Goal: Check status: Check status

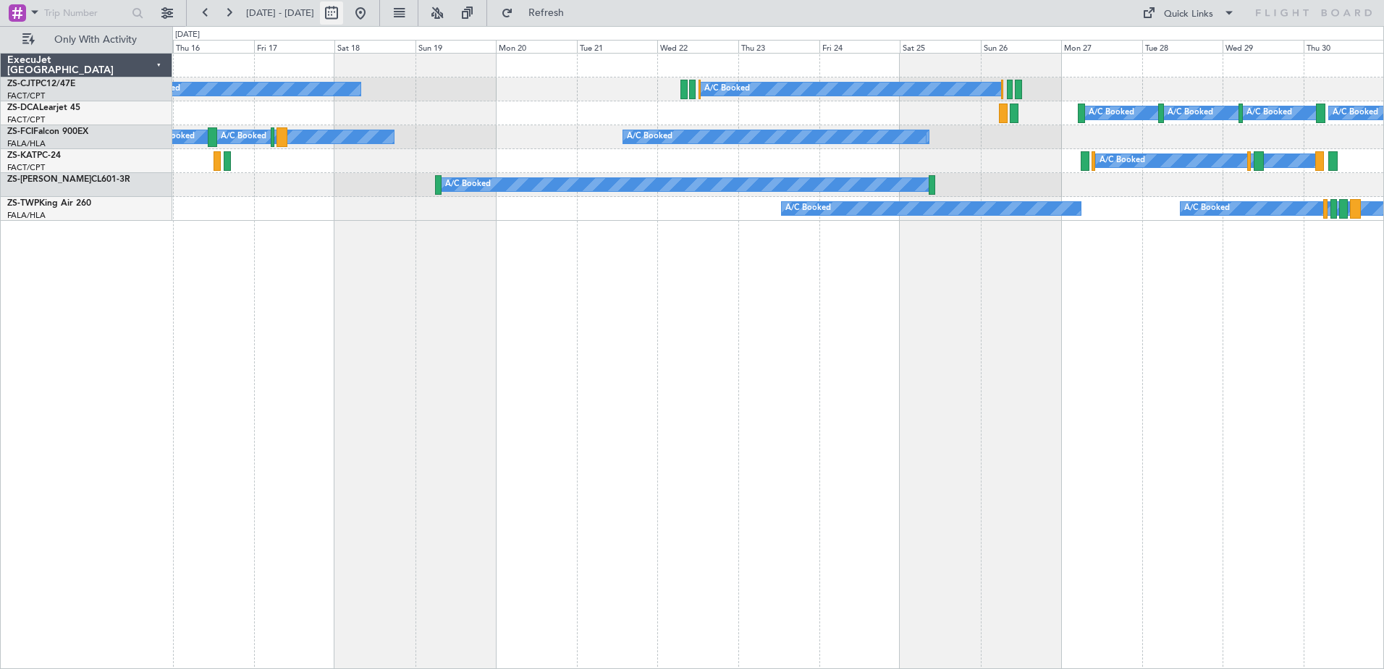
click at [343, 14] on button at bounding box center [331, 12] width 23 height 23
select select "10"
select select "2025"
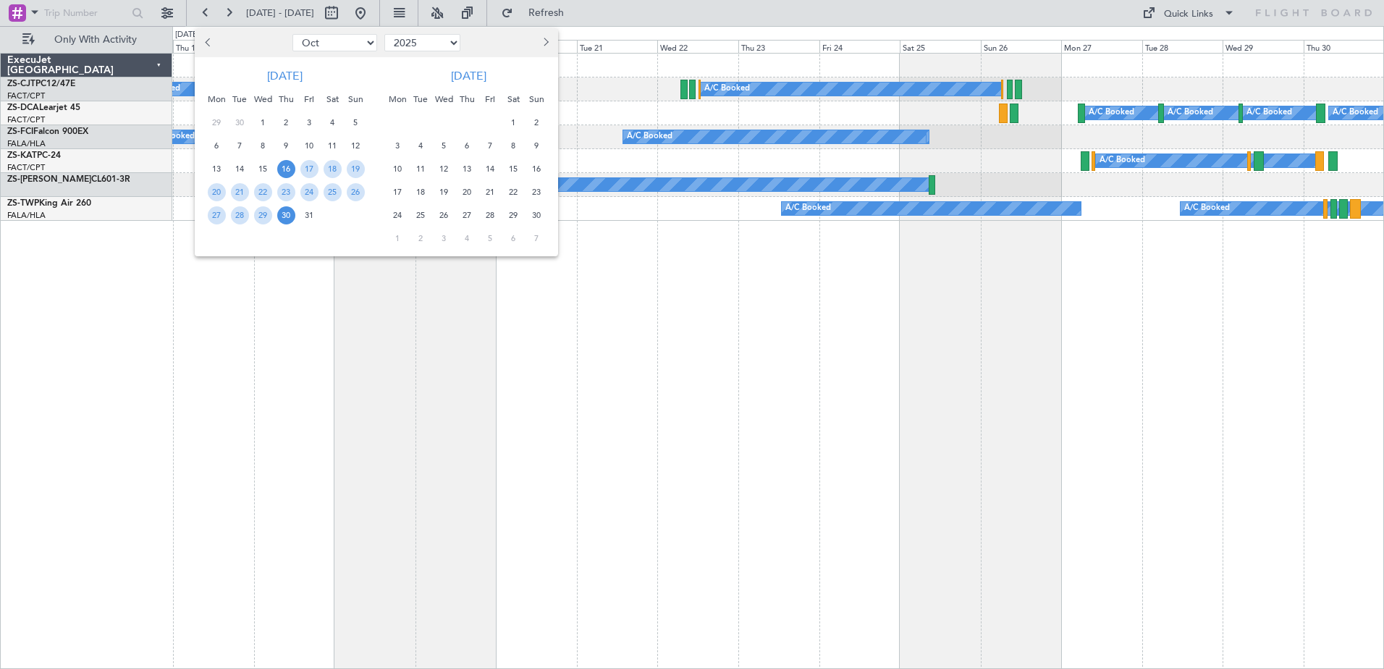
click at [491, 213] on span "28" at bounding box center [490, 215] width 18 height 18
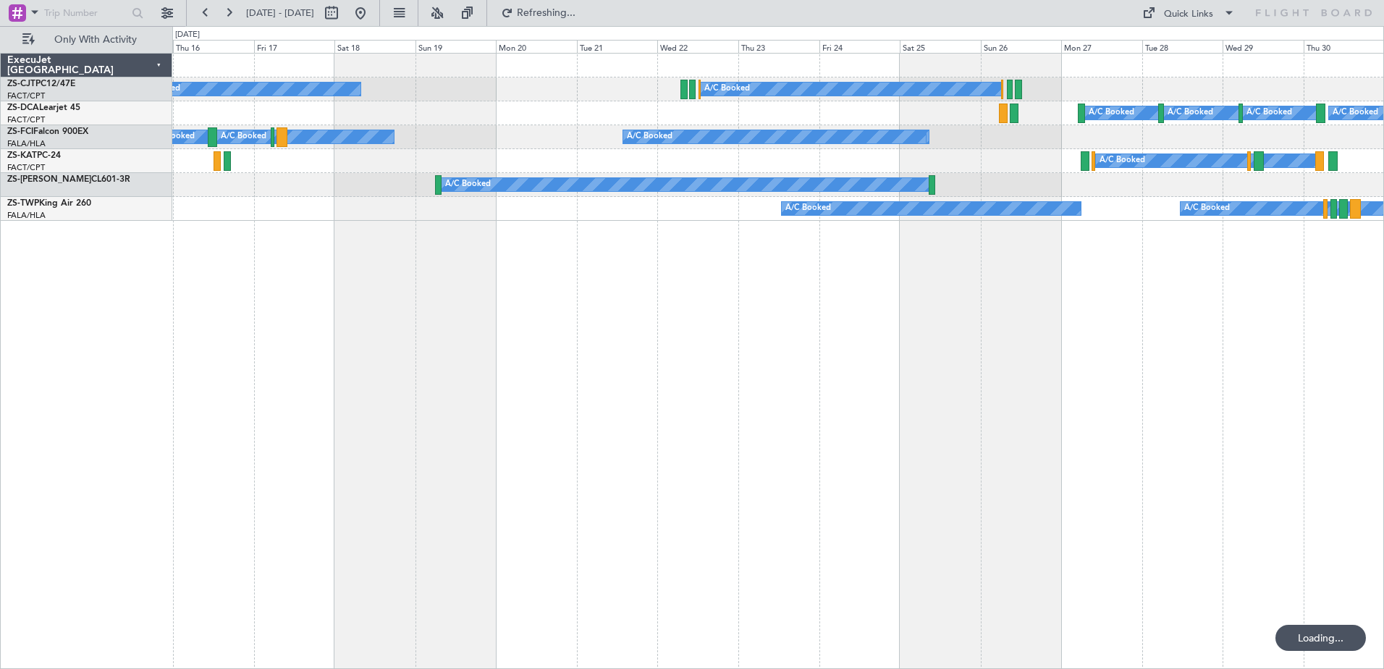
select select "11"
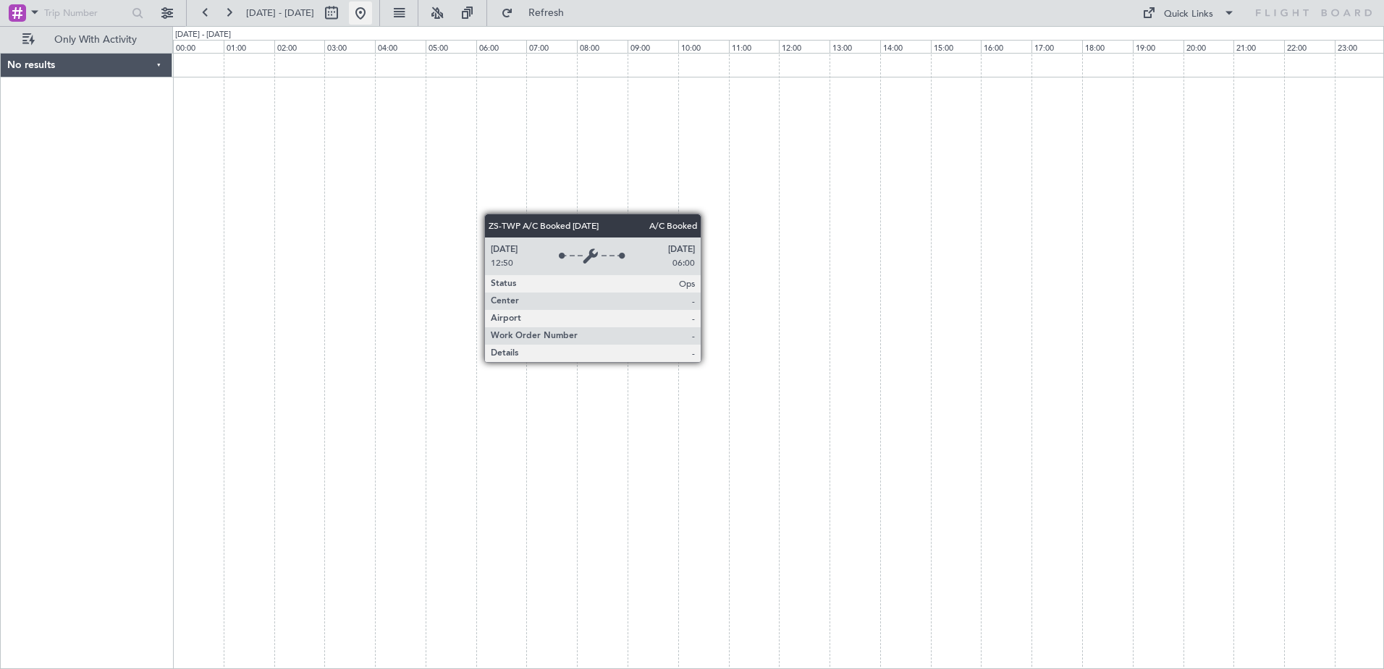
click at [372, 10] on button at bounding box center [360, 12] width 23 height 23
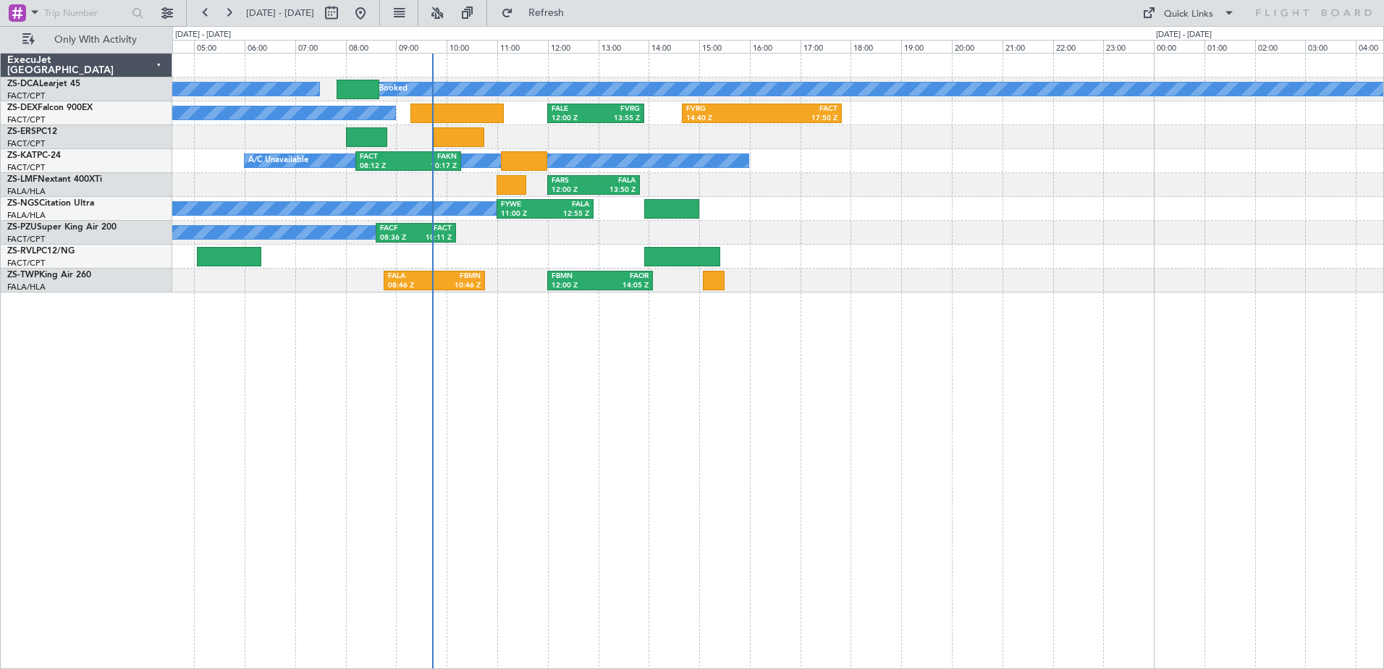
click at [601, 376] on div "A/C Booked A/C Booked A/C Booked FALE 12:00 Z FVRG 13:55 Z FVRG 14:40 Z FACT 17…" at bounding box center [777, 361] width 1211 height 616
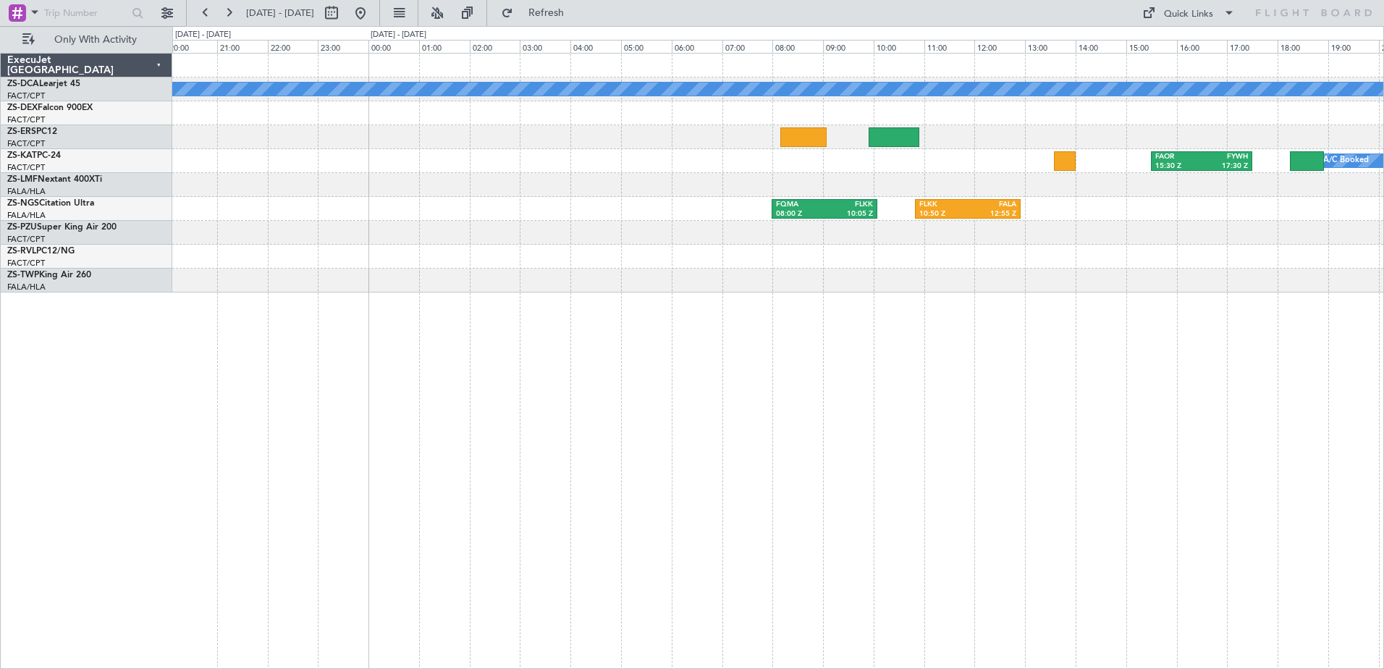
click at [510, 391] on div "A/C Booked FVRG 14:40 Z FACT 17:50 Z FAOR 15:30 Z FYWH 17:30 Z A/C Booked A/C B…" at bounding box center [777, 361] width 1211 height 616
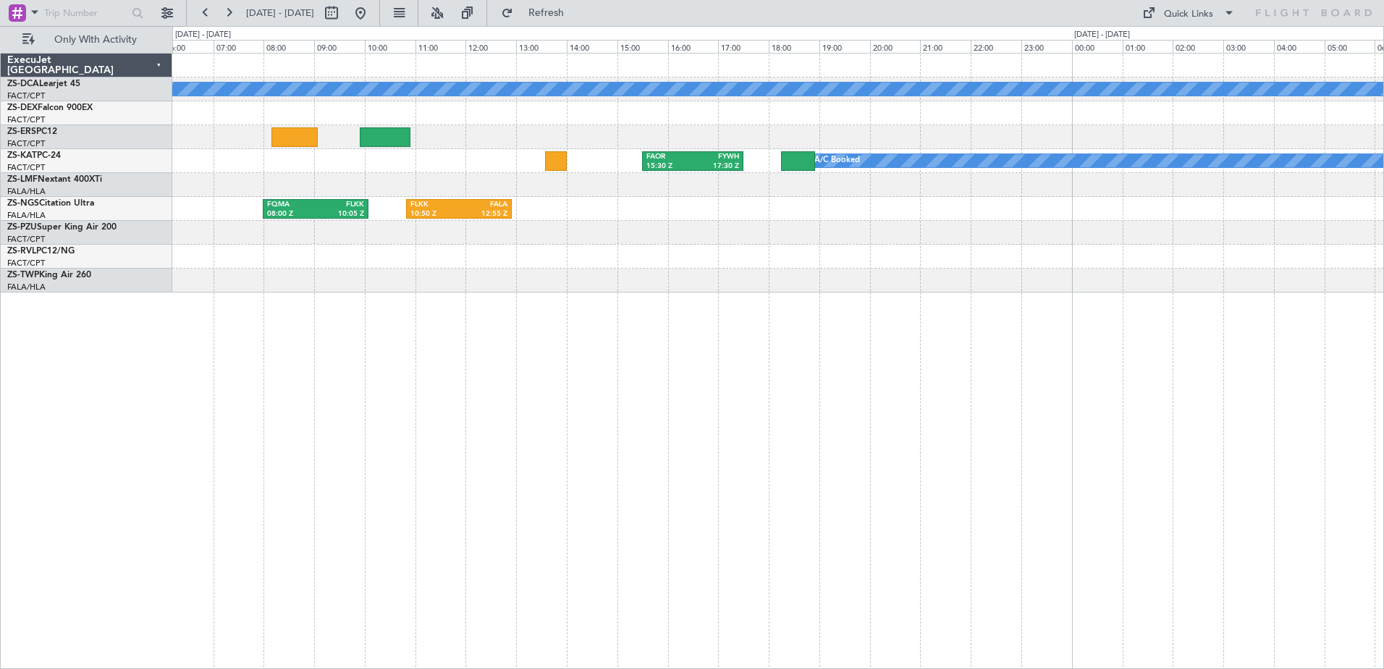
click at [431, 425] on div "A/C Booked FAOR 15:30 Z FYWH 17:30 Z A/C Booked A/C Booked FQMA 08:00 Z FLKK 10…" at bounding box center [777, 361] width 1211 height 616
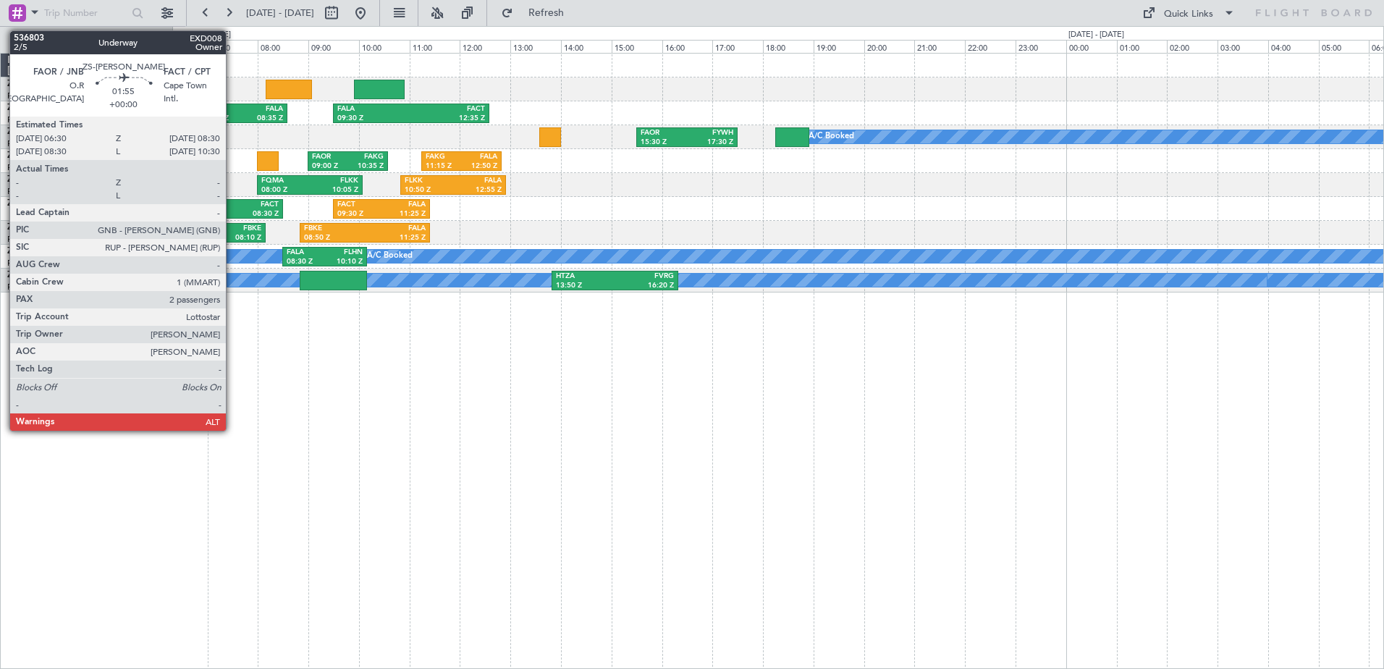
click at [232, 207] on div "FACT" at bounding box center [255, 205] width 46 height 10
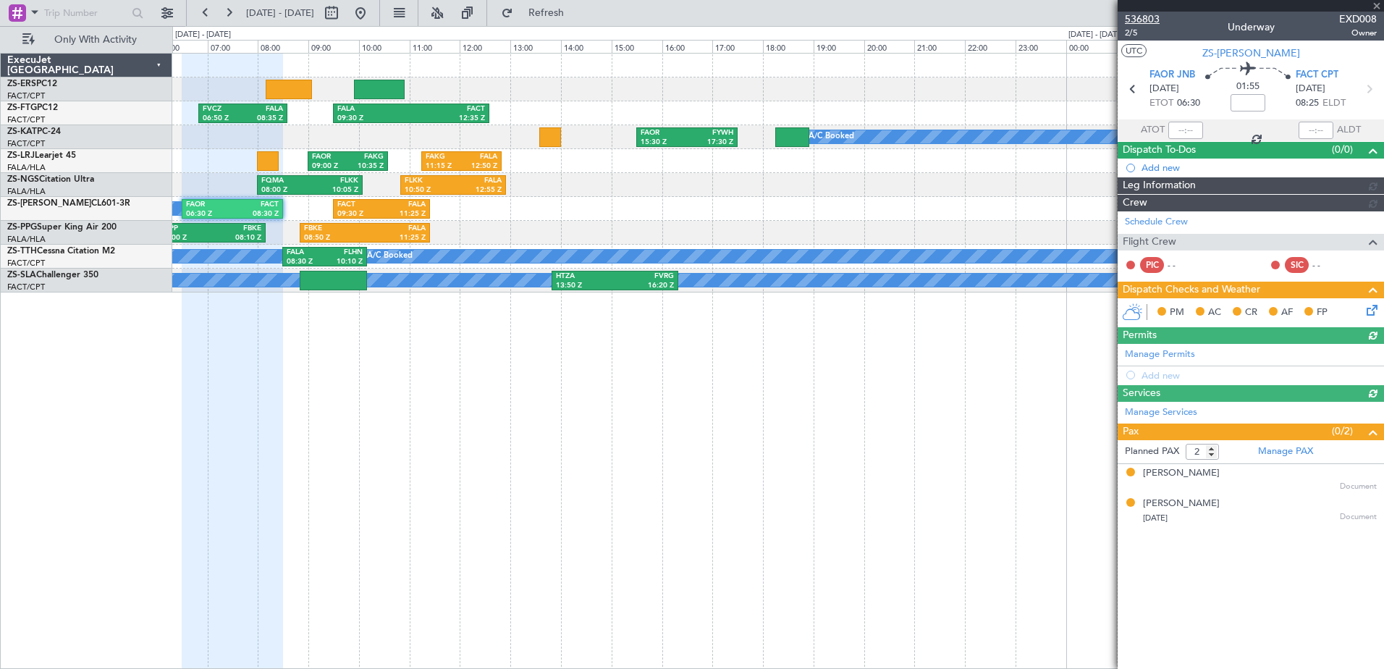
click at [1146, 16] on span "536803" at bounding box center [1142, 19] width 35 height 15
